Goal: Task Accomplishment & Management: Manage account settings

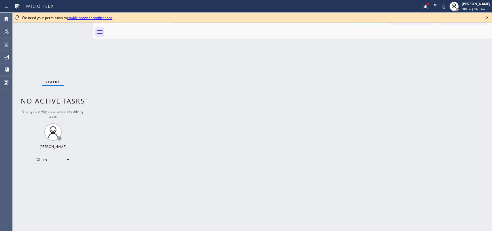
click at [353, 16] on icon at bounding box center [487, 17] width 7 height 7
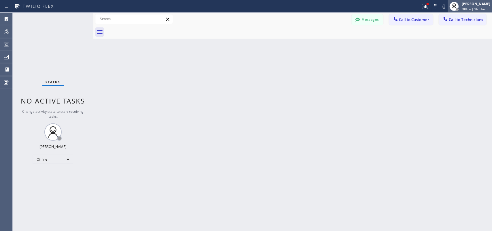
click at [353, 7] on span "Offline | 9h 31min" at bounding box center [475, 9] width 26 height 4
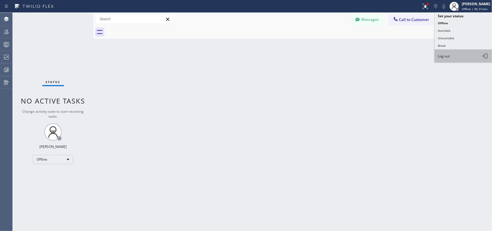
click at [353, 52] on button "Log out" at bounding box center [464, 56] width 58 height 13
